Goal: Task Accomplishment & Management: Manage account settings

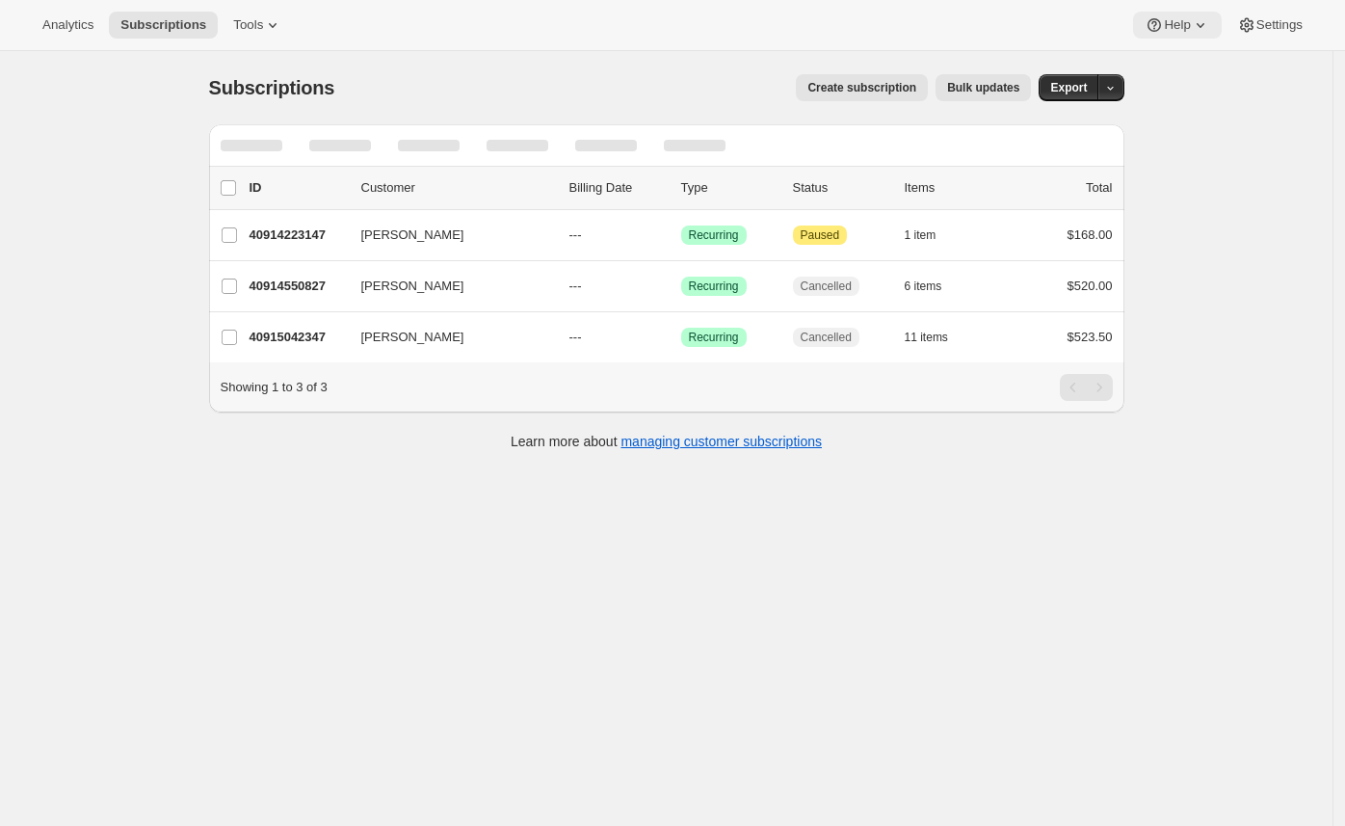
click at [1201, 17] on icon at bounding box center [1200, 24] width 19 height 19
click at [1190, 64] on span "Setup guide" at bounding box center [1172, 64] width 66 height 14
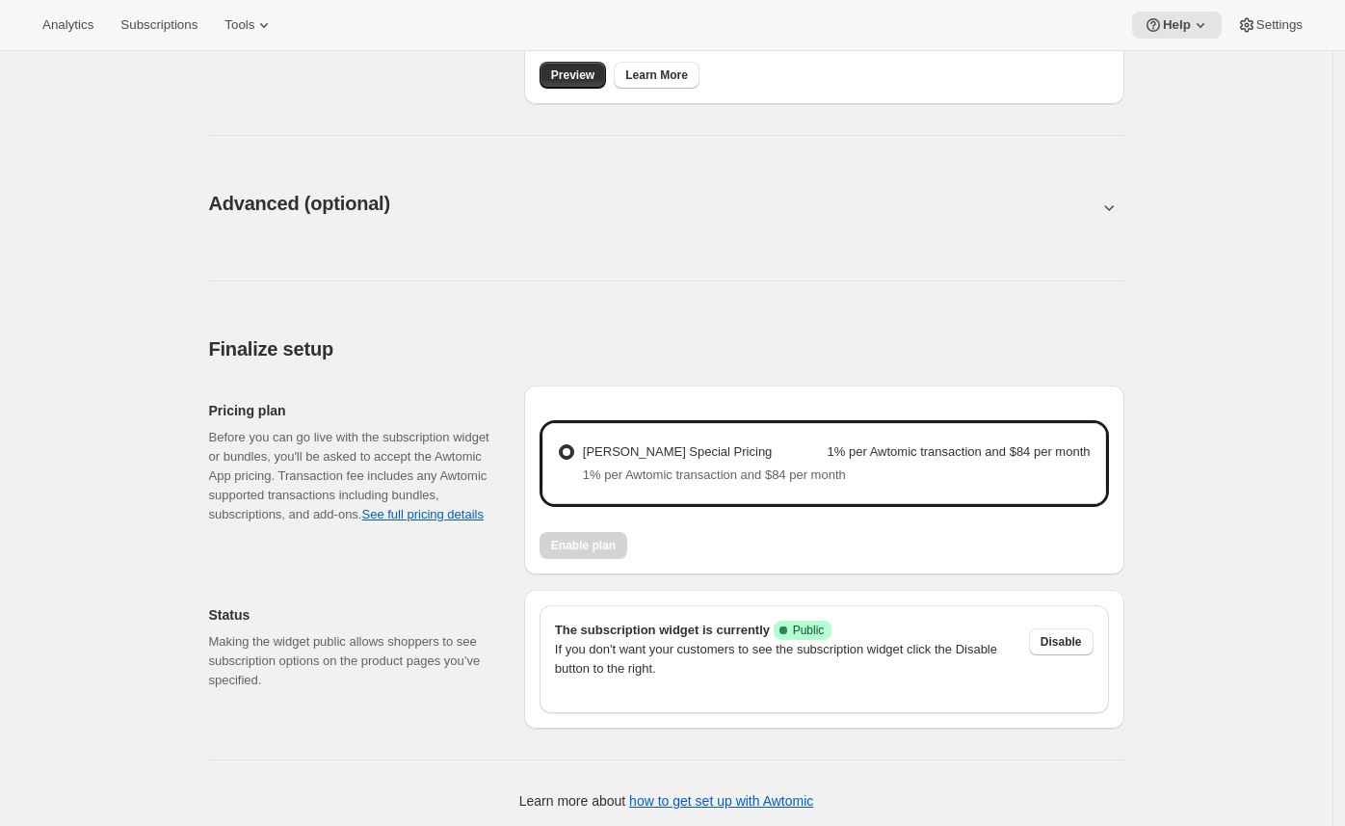
scroll to position [904, 0]
click at [1260, 19] on span "Settings" at bounding box center [1280, 24] width 46 height 15
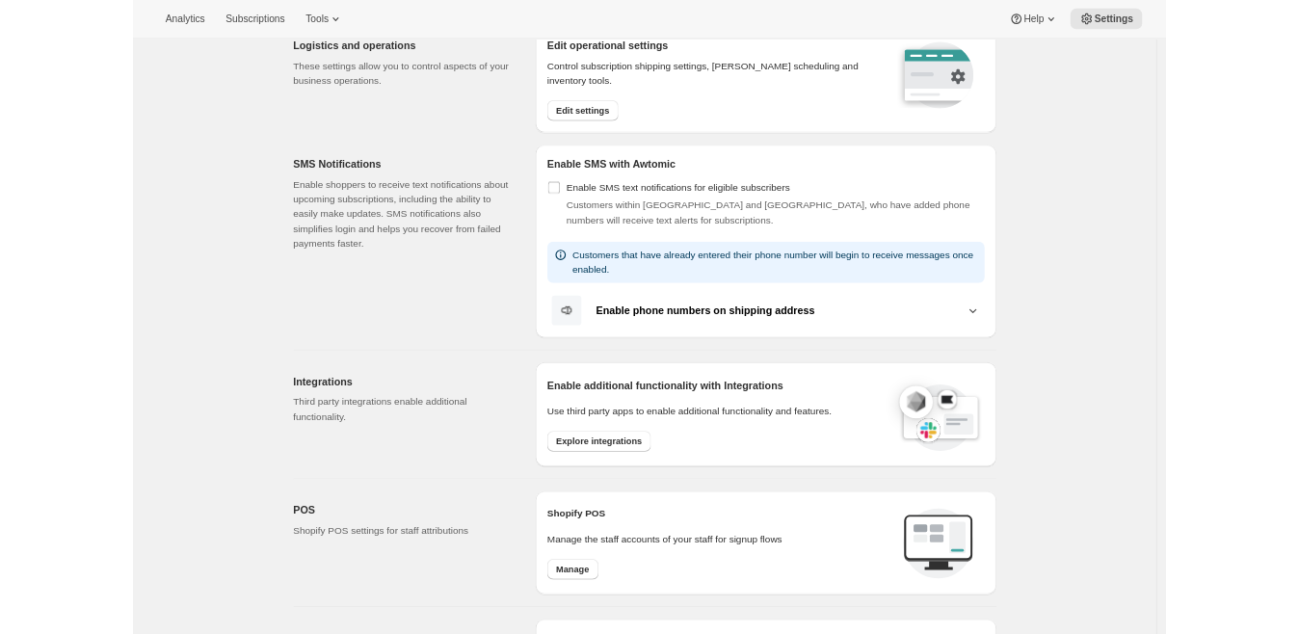
scroll to position [254, 0]
